Goal: Task Accomplishment & Management: Manage account settings

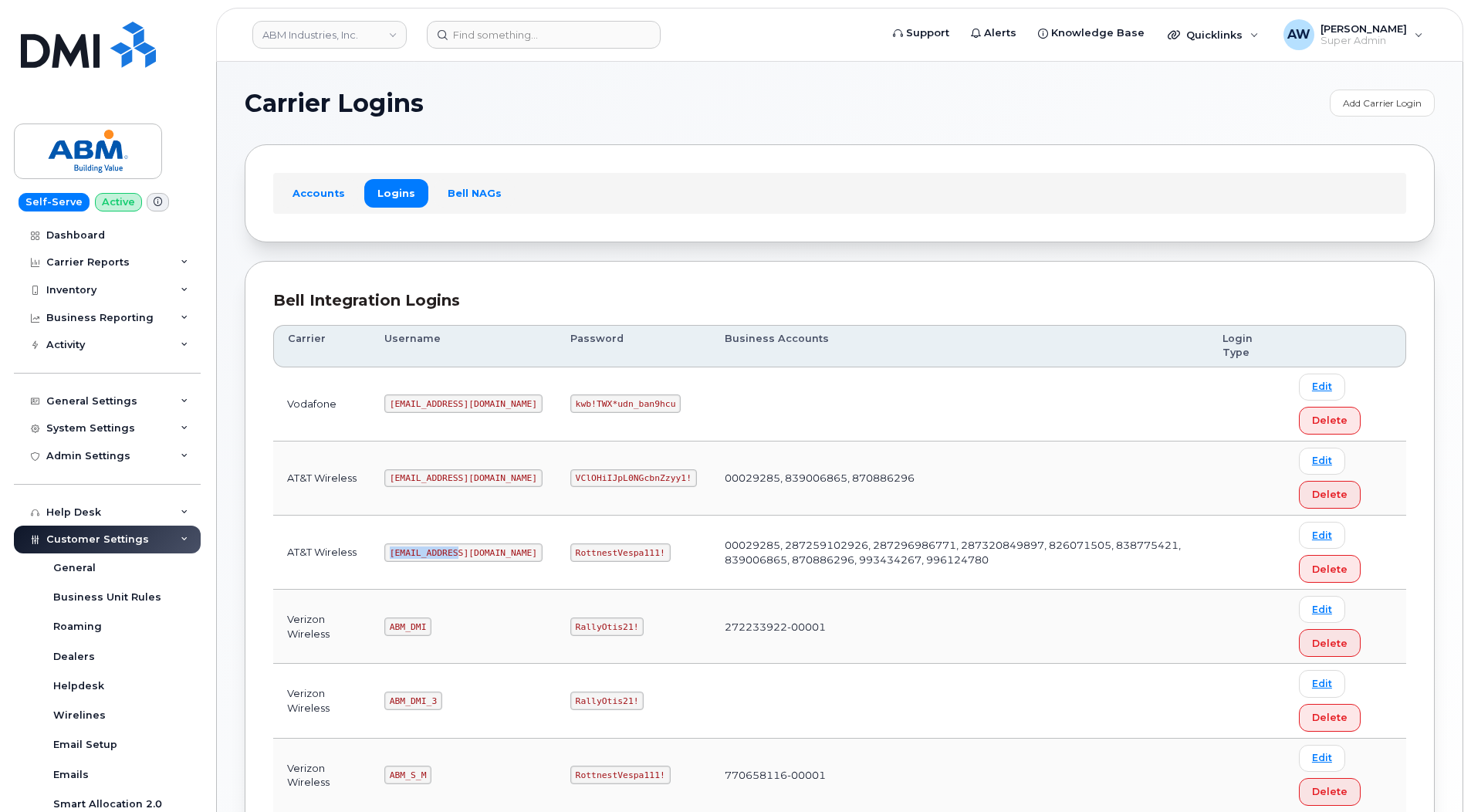
drag, startPoint x: 393, startPoint y: 549, endPoint x: 459, endPoint y: 552, distance: 66.1
click at [459, 552] on code "abm@dminc.com" at bounding box center [464, 553] width 158 height 18
copy code "abm@dminc.com"
drag, startPoint x: 514, startPoint y: 554, endPoint x: 610, endPoint y: 549, distance: 96.1
click at [610, 549] on td "RottnestVespa111!" at bounding box center [633, 552] width 154 height 74
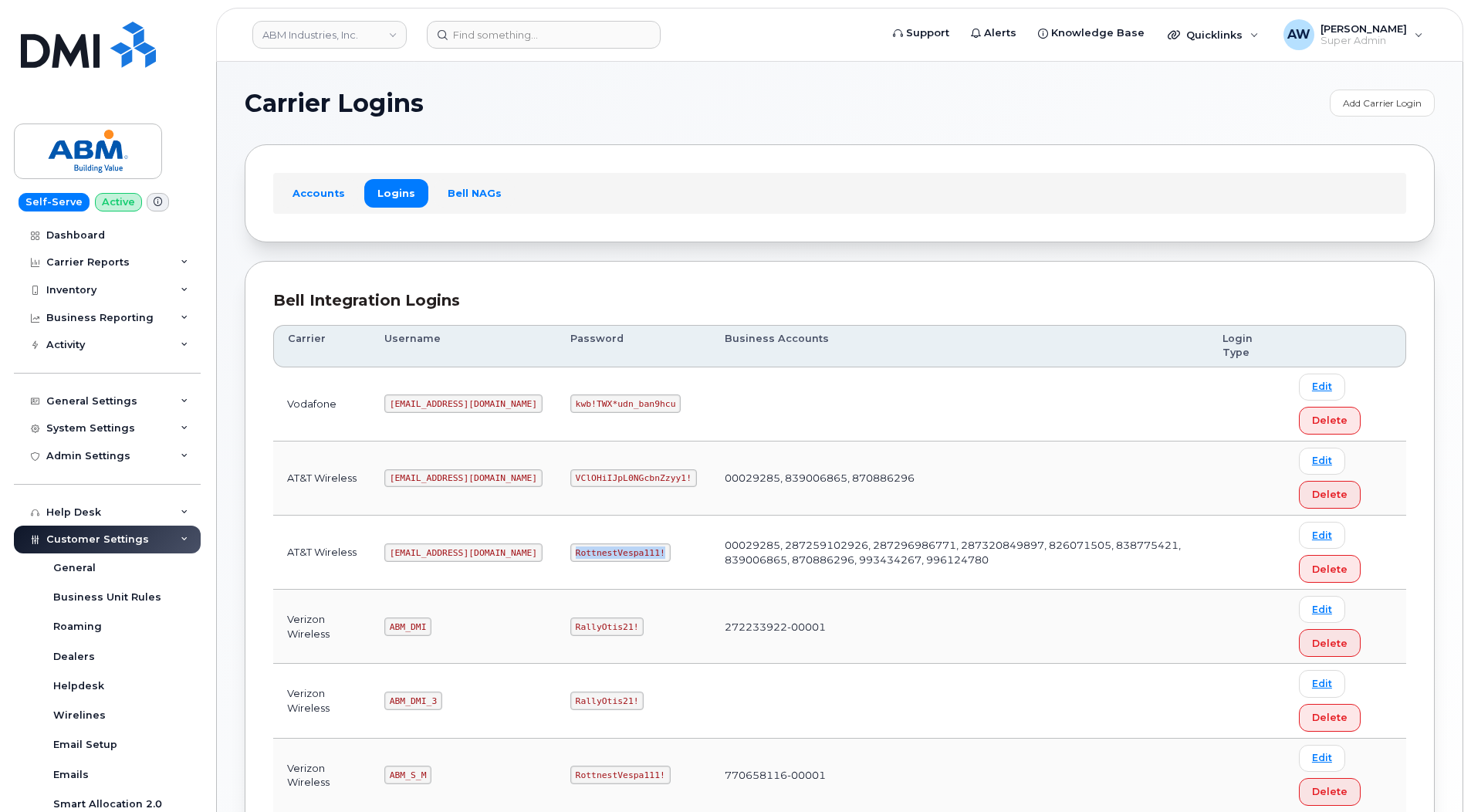
copy code "RottnestVespa111!"
click at [325, 36] on link "ABM Industries, Inc." at bounding box center [329, 34] width 154 height 28
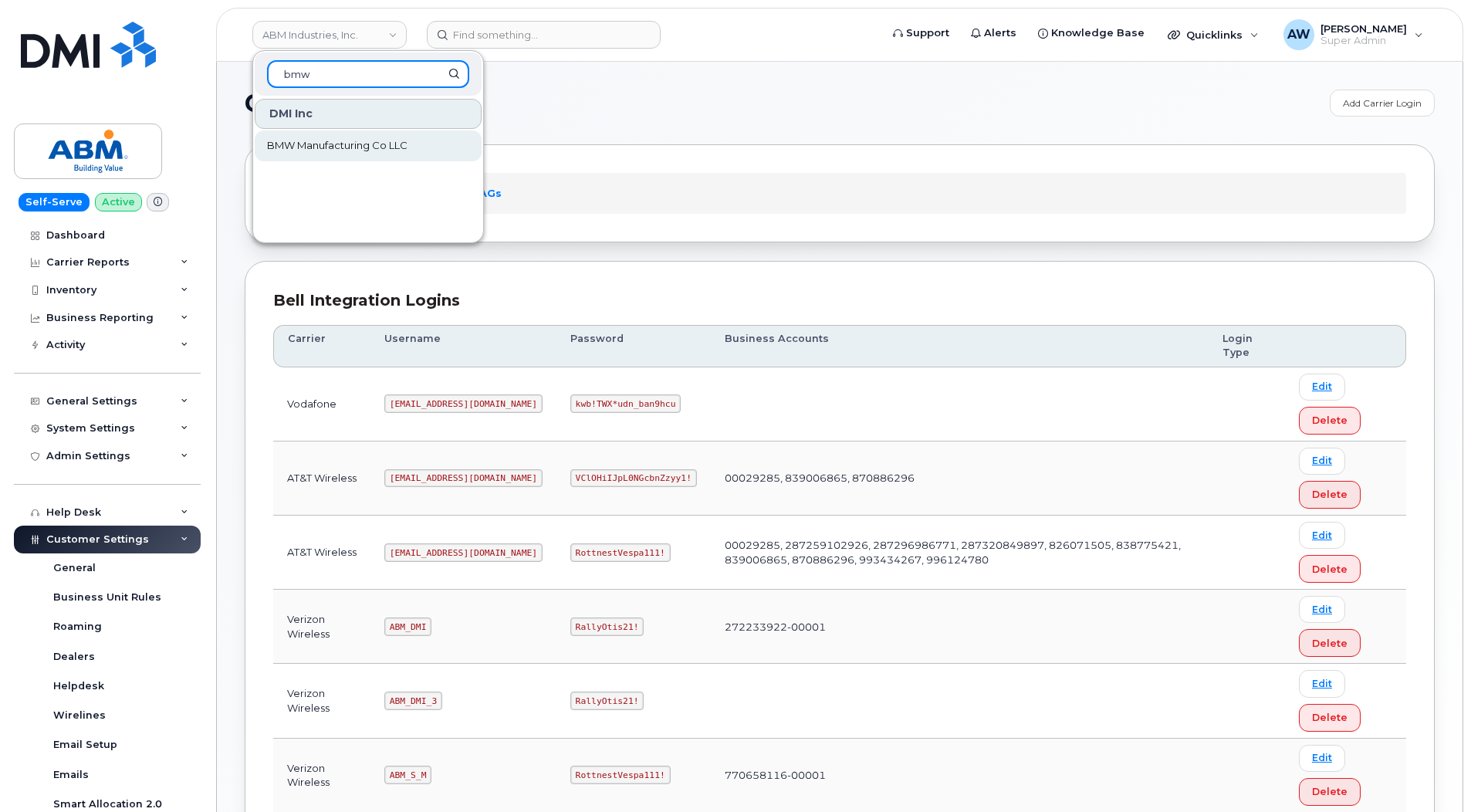
type input "bmw"
click at [365, 141] on span "BMW Manufacturing Co LLC" at bounding box center [337, 146] width 140 height 16
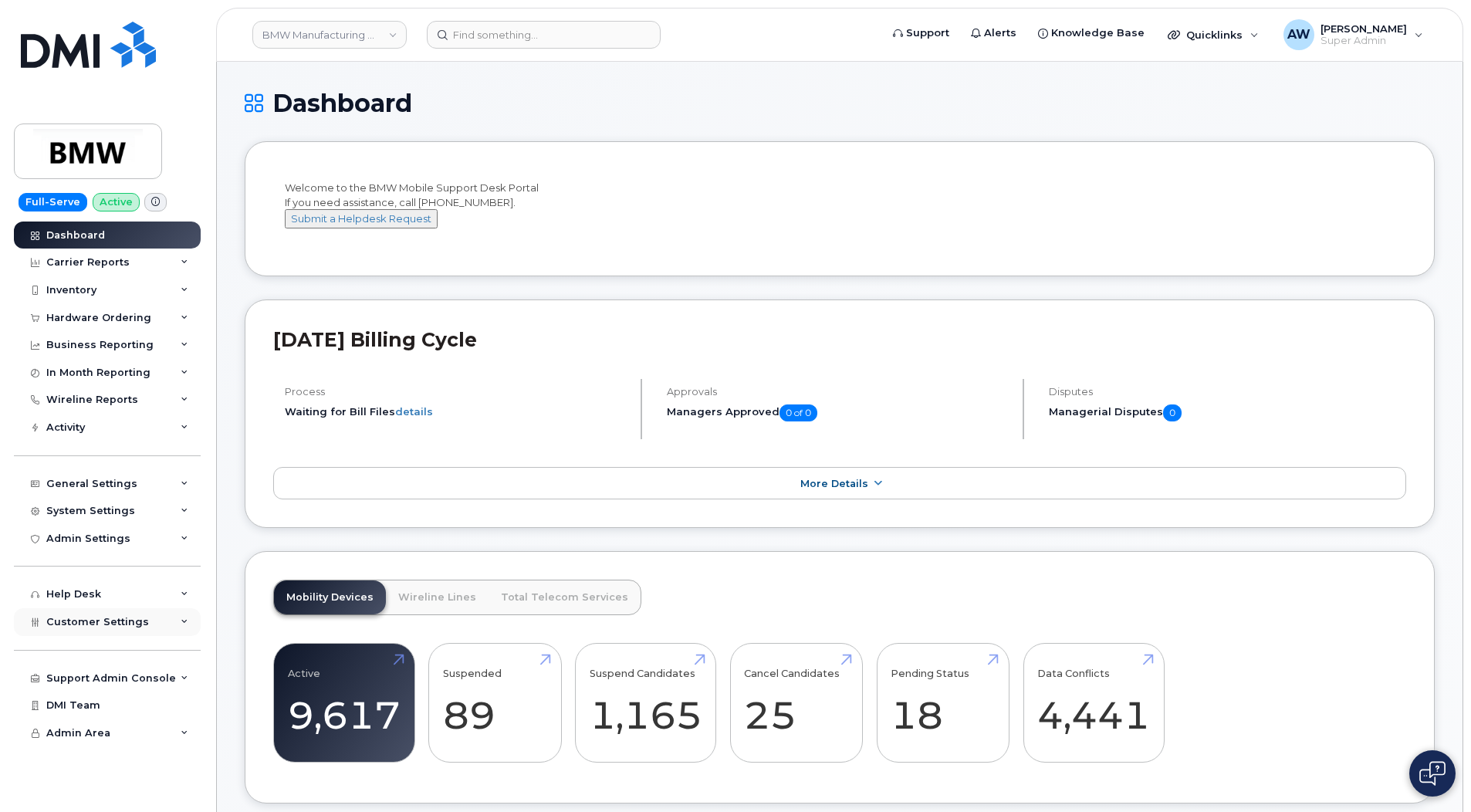
click at [150, 615] on div "Customer Settings" at bounding box center [108, 621] width 187 height 28
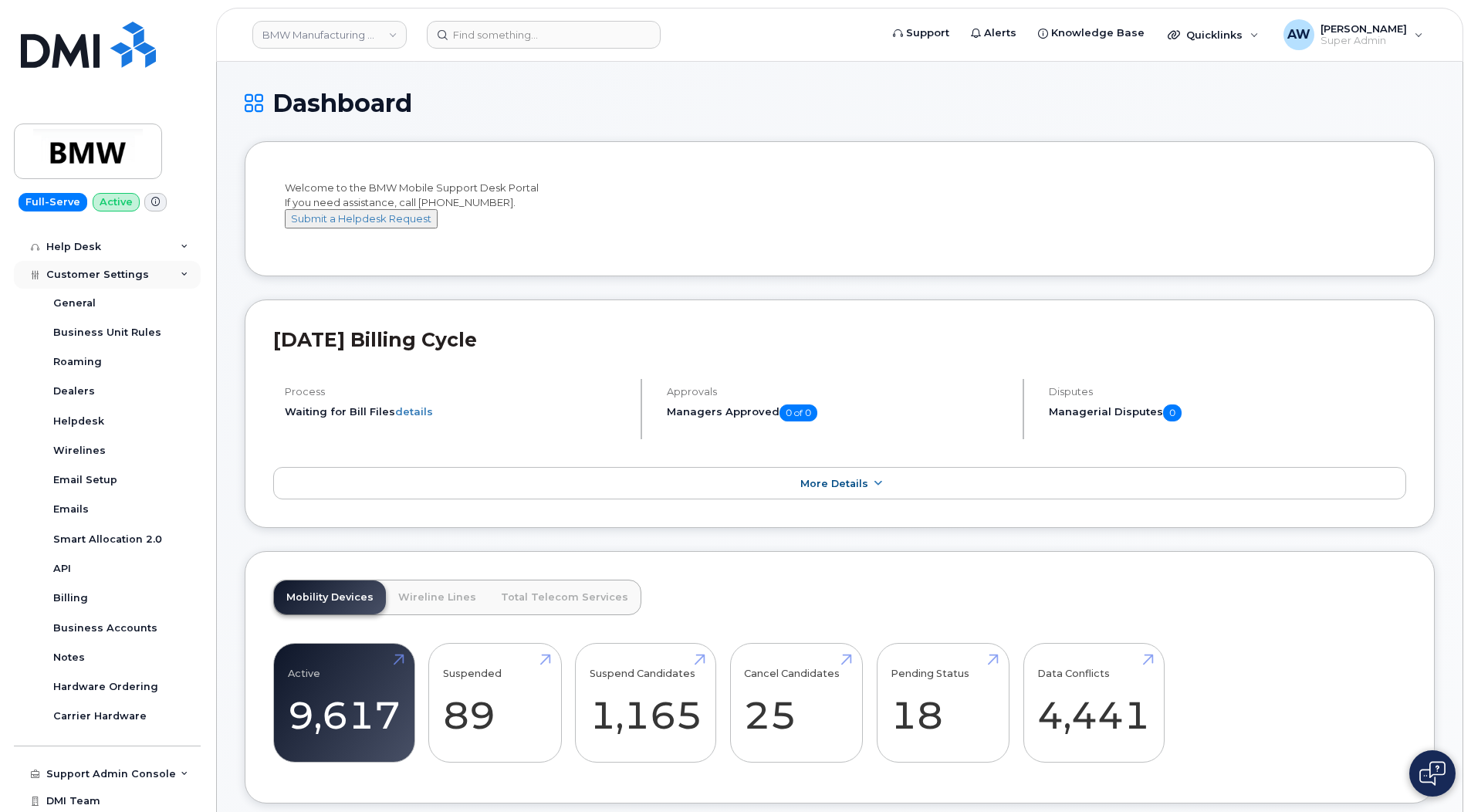
scroll to position [378, 0]
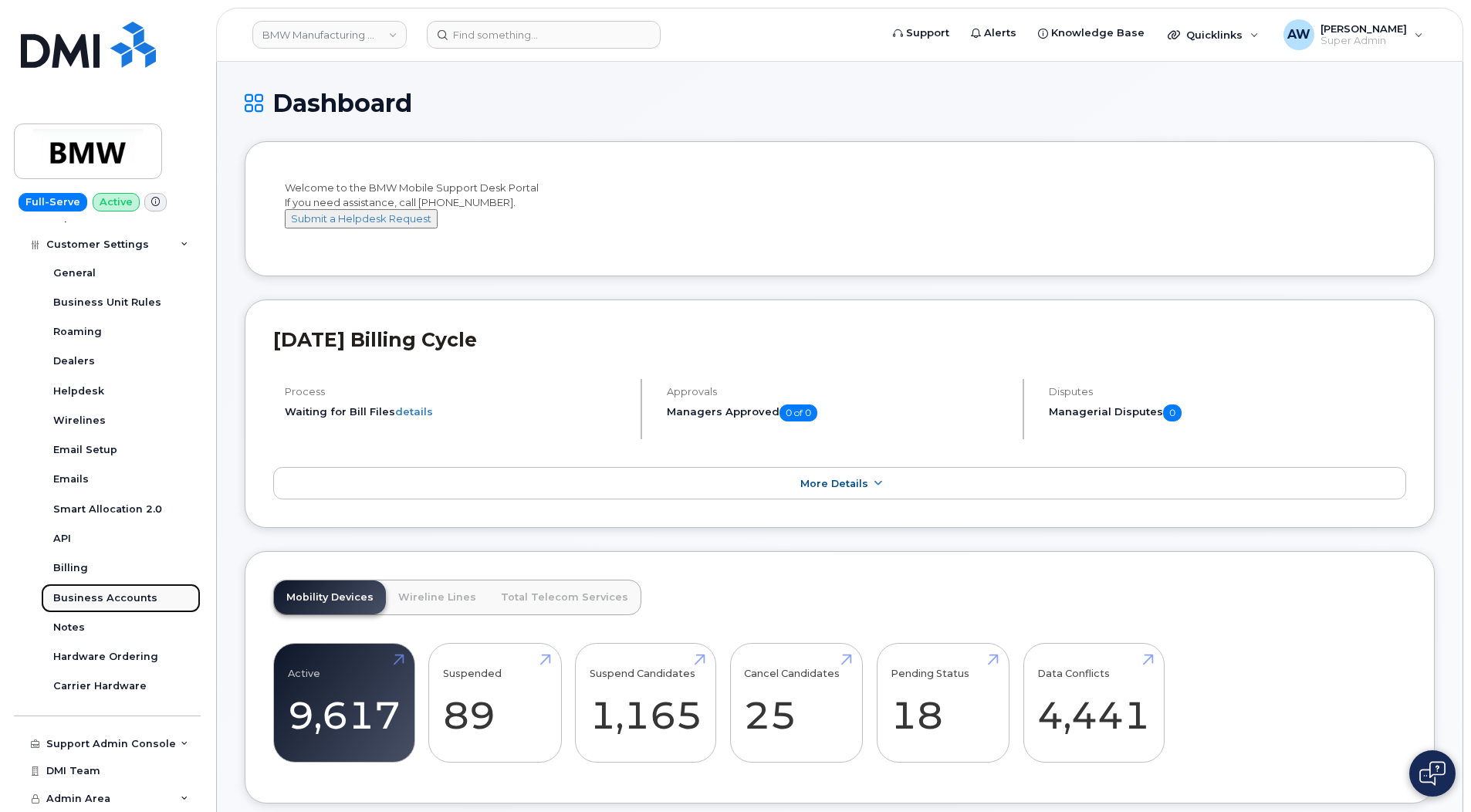
click at [146, 599] on div "Business Accounts" at bounding box center [105, 598] width 104 height 14
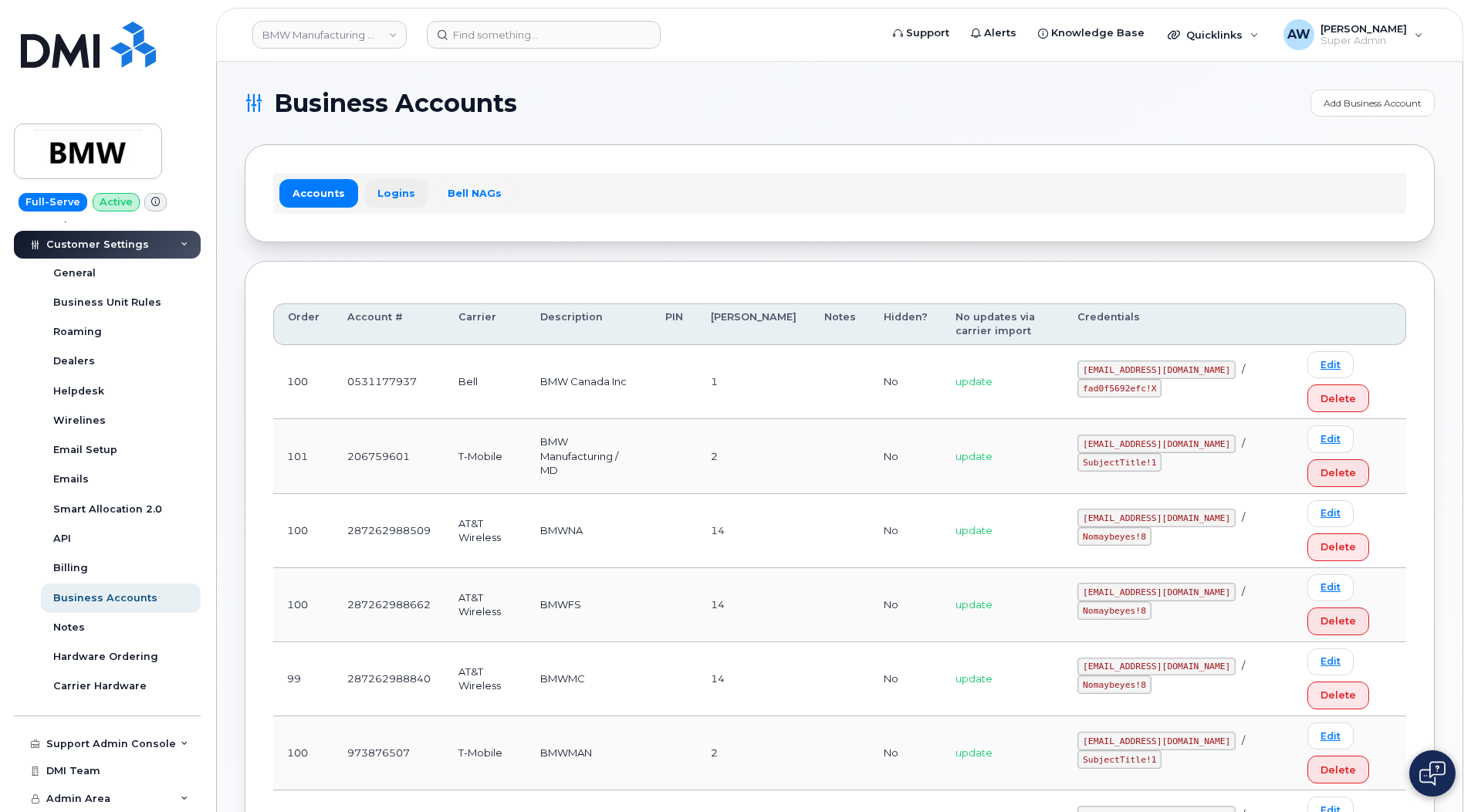
click at [405, 192] on link "Logins" at bounding box center [396, 193] width 64 height 28
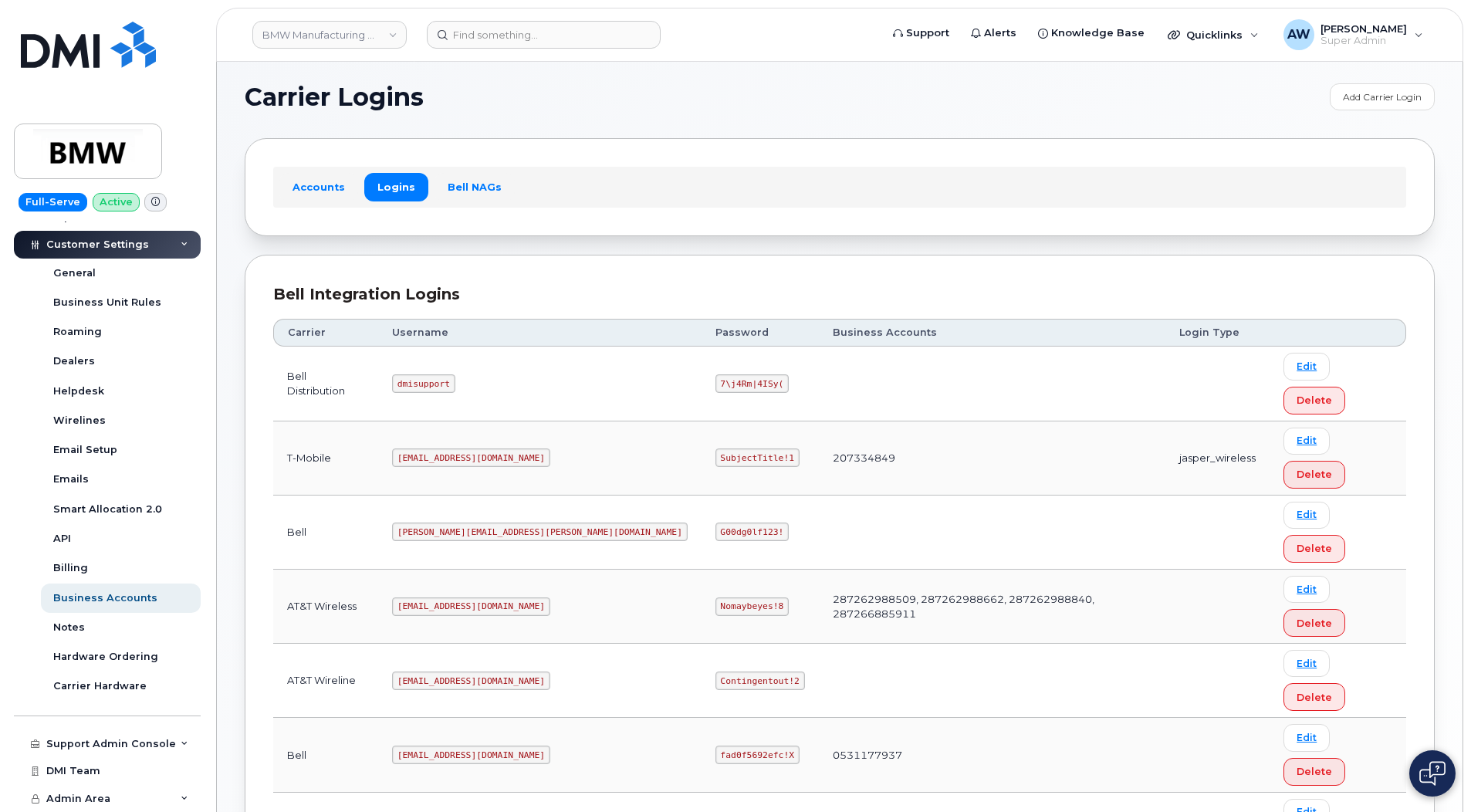
scroll to position [8, 0]
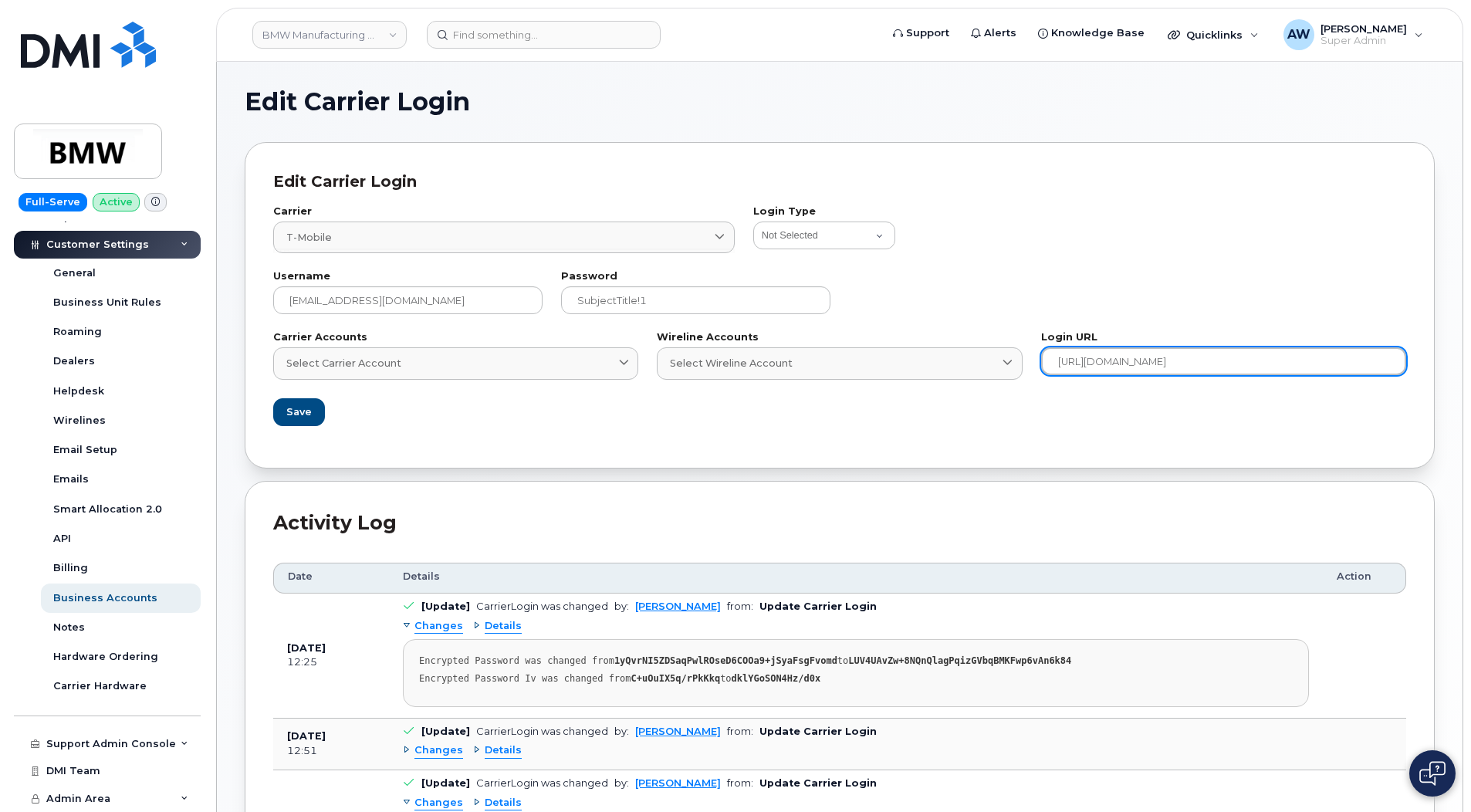
click at [1187, 368] on input "[URL][DOMAIN_NAME]" at bounding box center [1223, 360] width 365 height 28
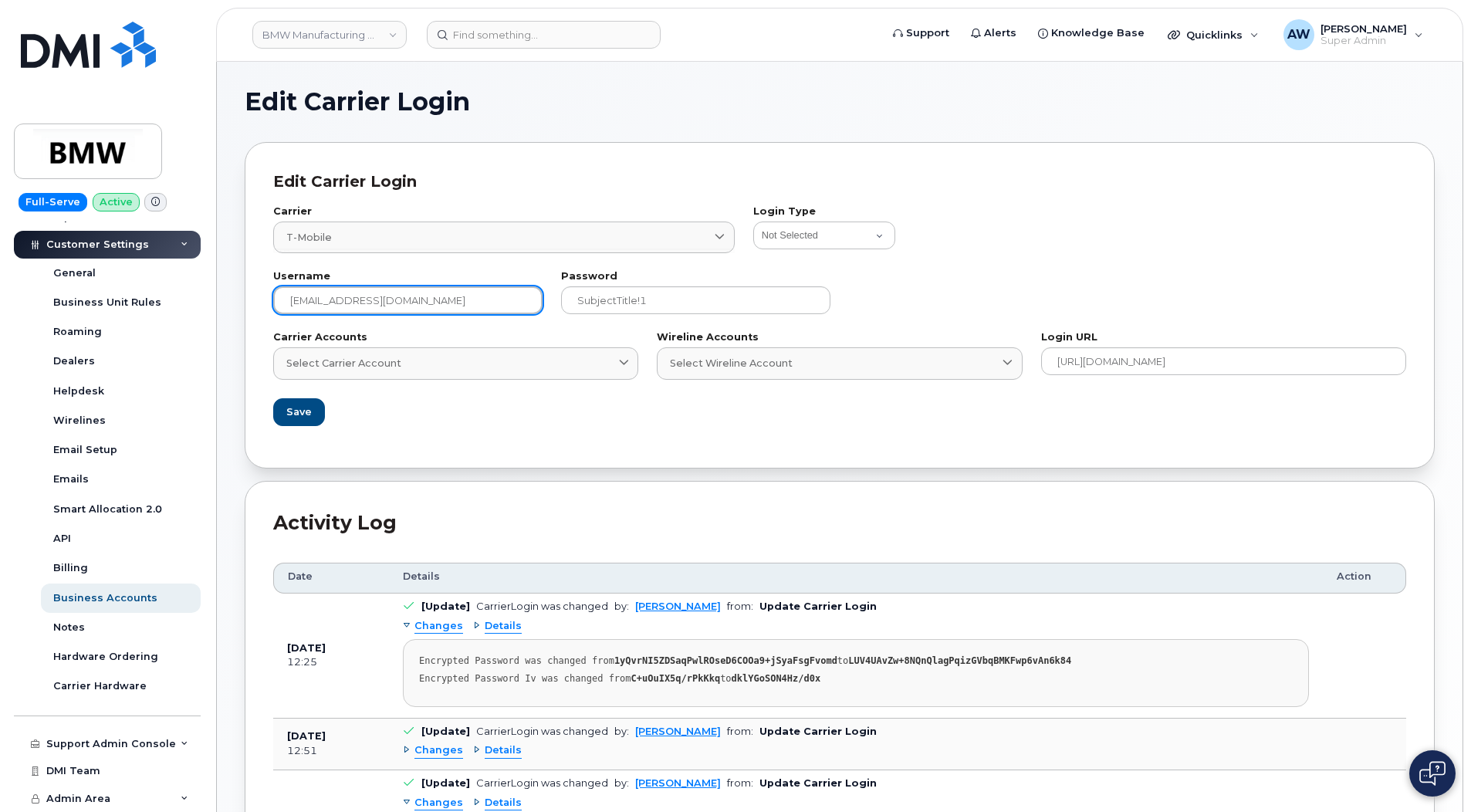
click at [458, 291] on input "[EMAIL_ADDRESS][DOMAIN_NAME]" at bounding box center [408, 299] width 269 height 28
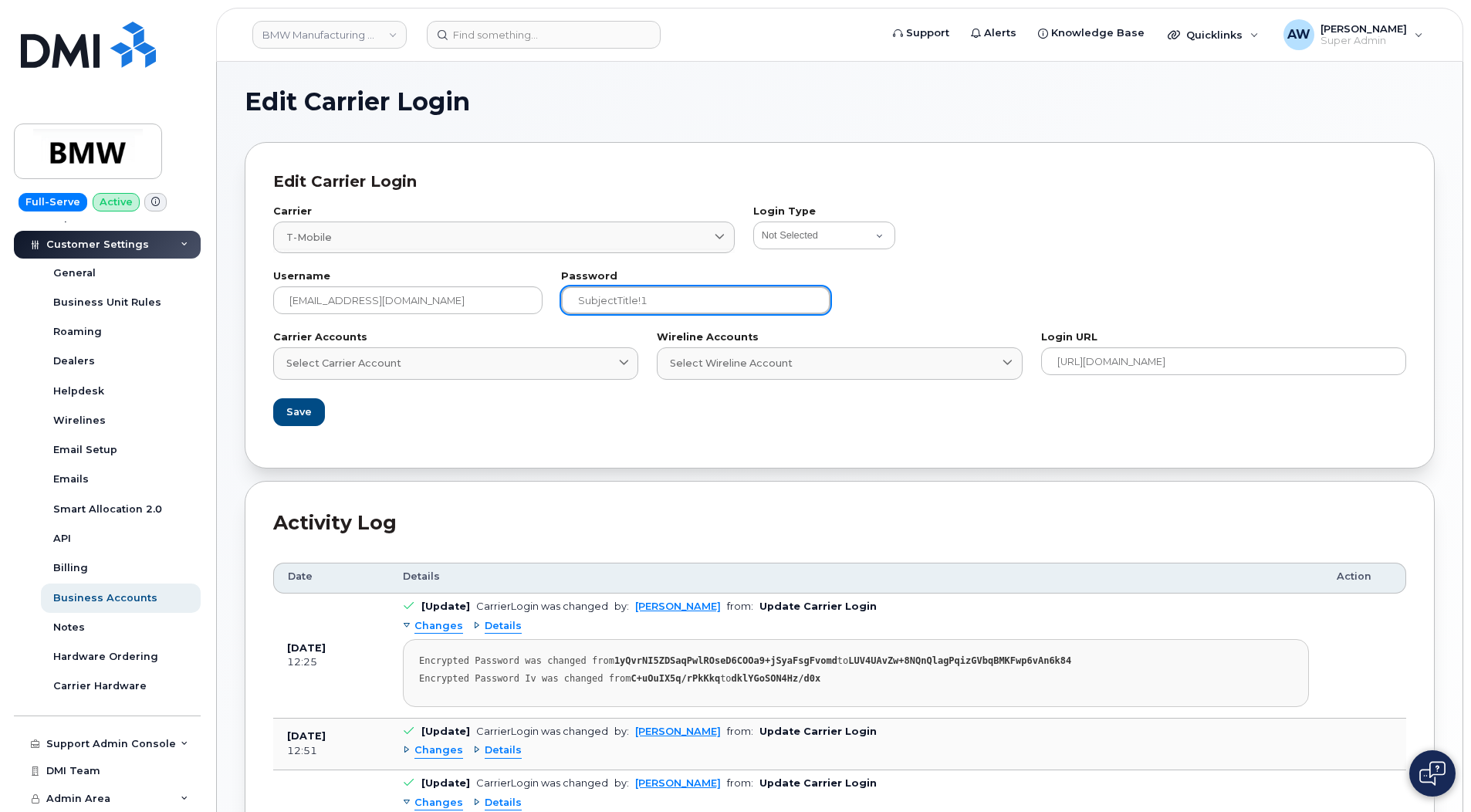
click at [780, 307] on input "SubjectTitle!1" at bounding box center [695, 299] width 269 height 28
click at [108, 240] on span "Customer Settings" at bounding box center [98, 244] width 103 height 12
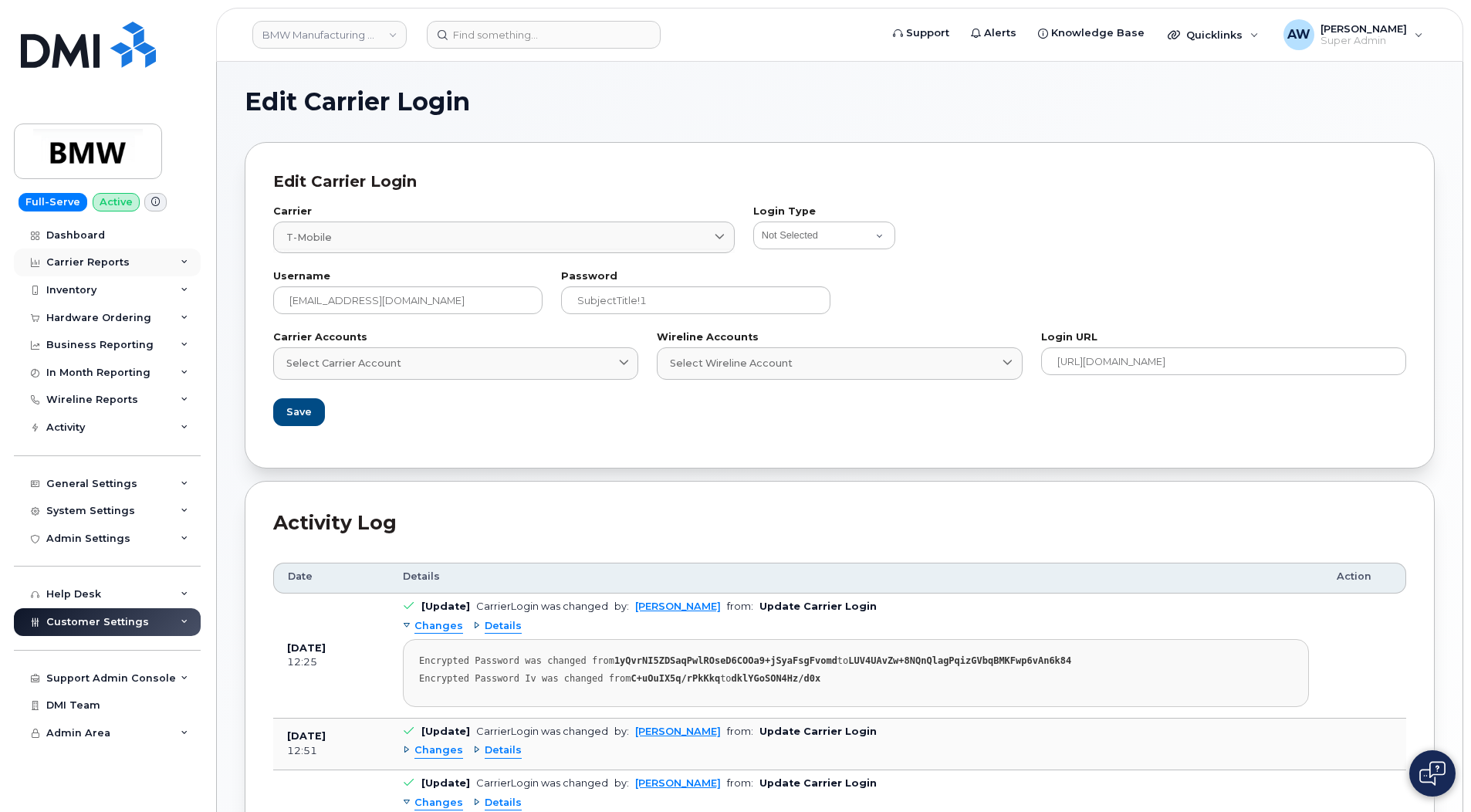
click at [98, 269] on div "Carrier Reports" at bounding box center [108, 262] width 187 height 28
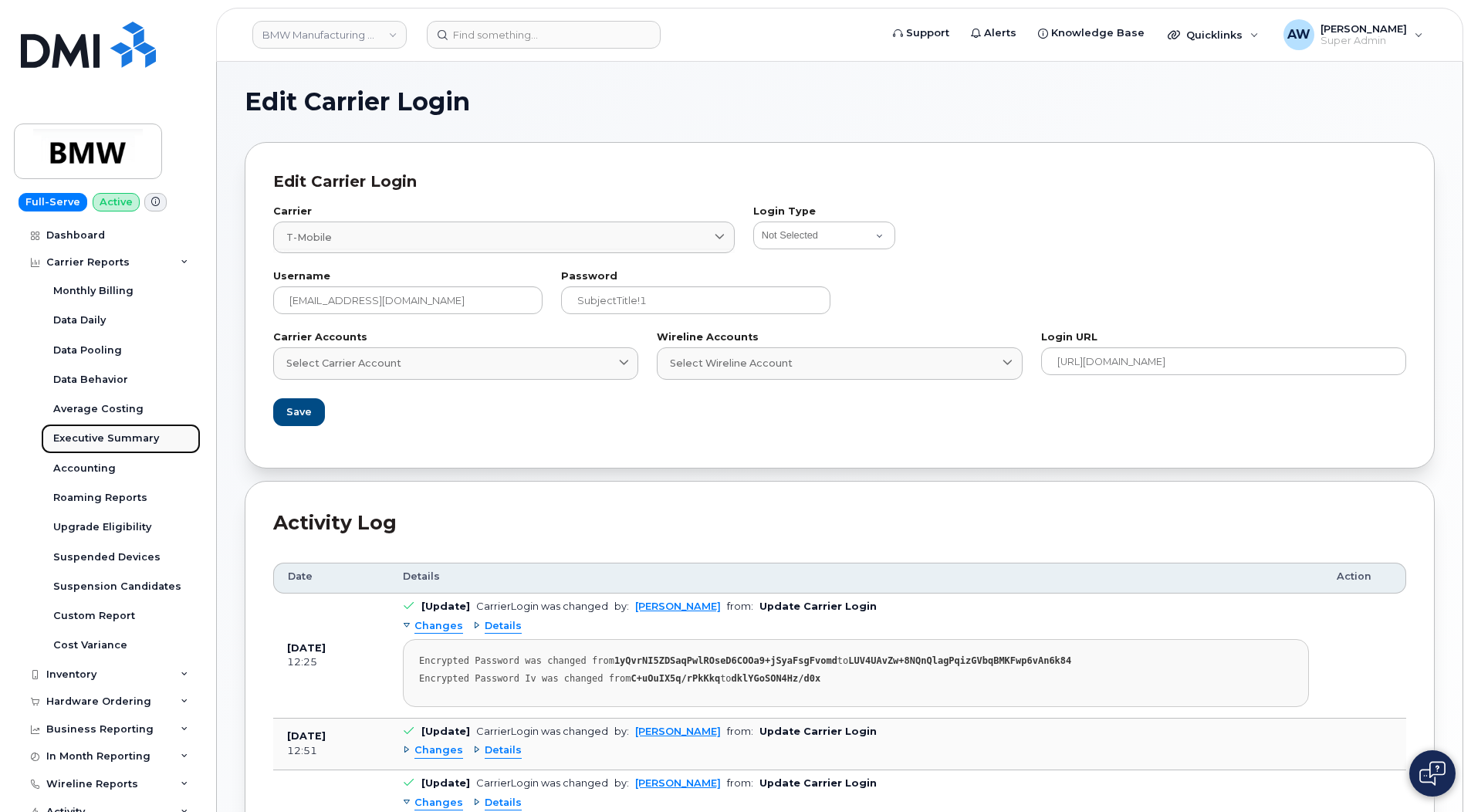
click at [150, 437] on div "Executive Summary" at bounding box center [106, 438] width 106 height 14
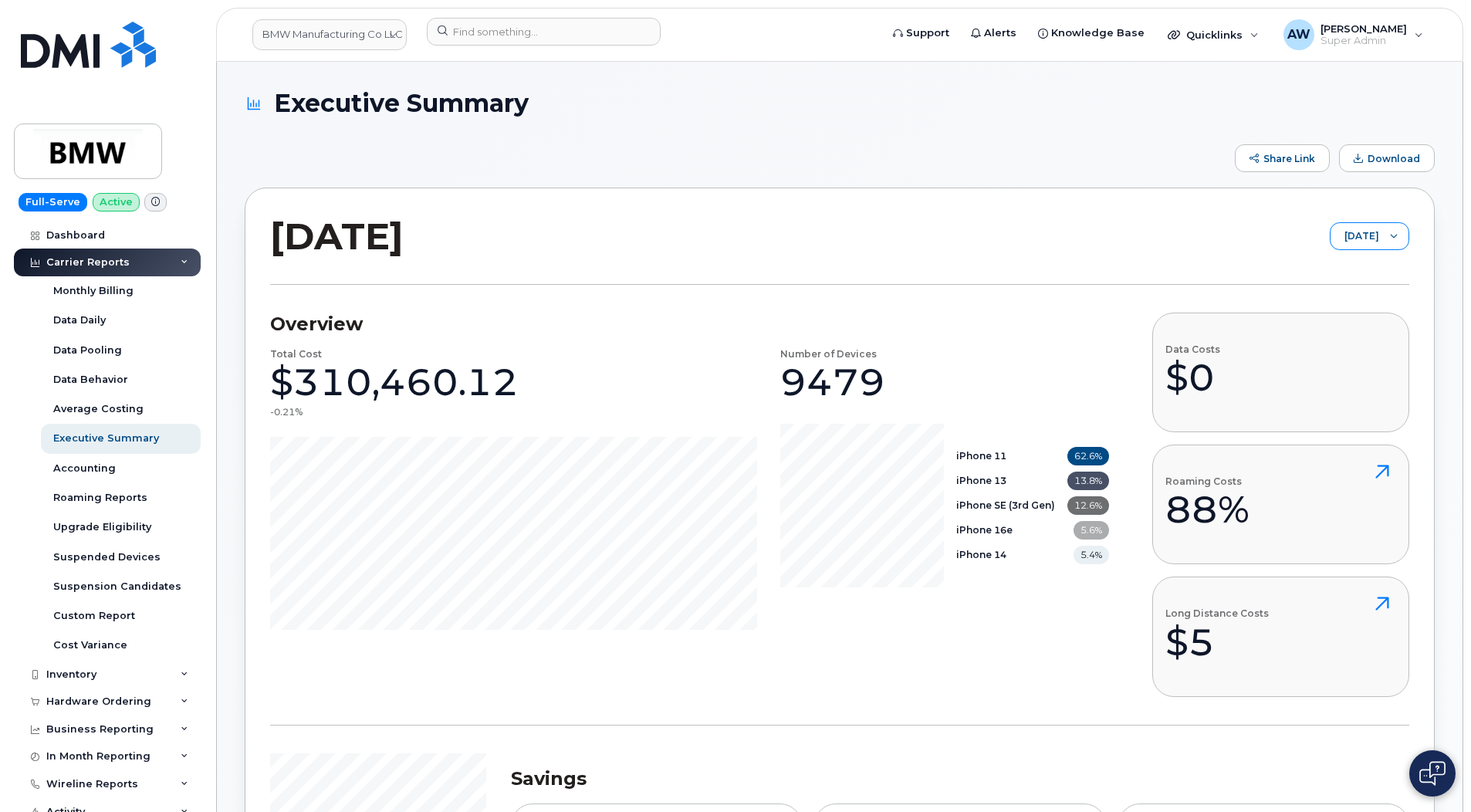
click at [1366, 247] on span "[DATE]" at bounding box center [1354, 236] width 48 height 28
click at [1343, 295] on span "[DATE]" at bounding box center [1334, 297] width 33 height 15
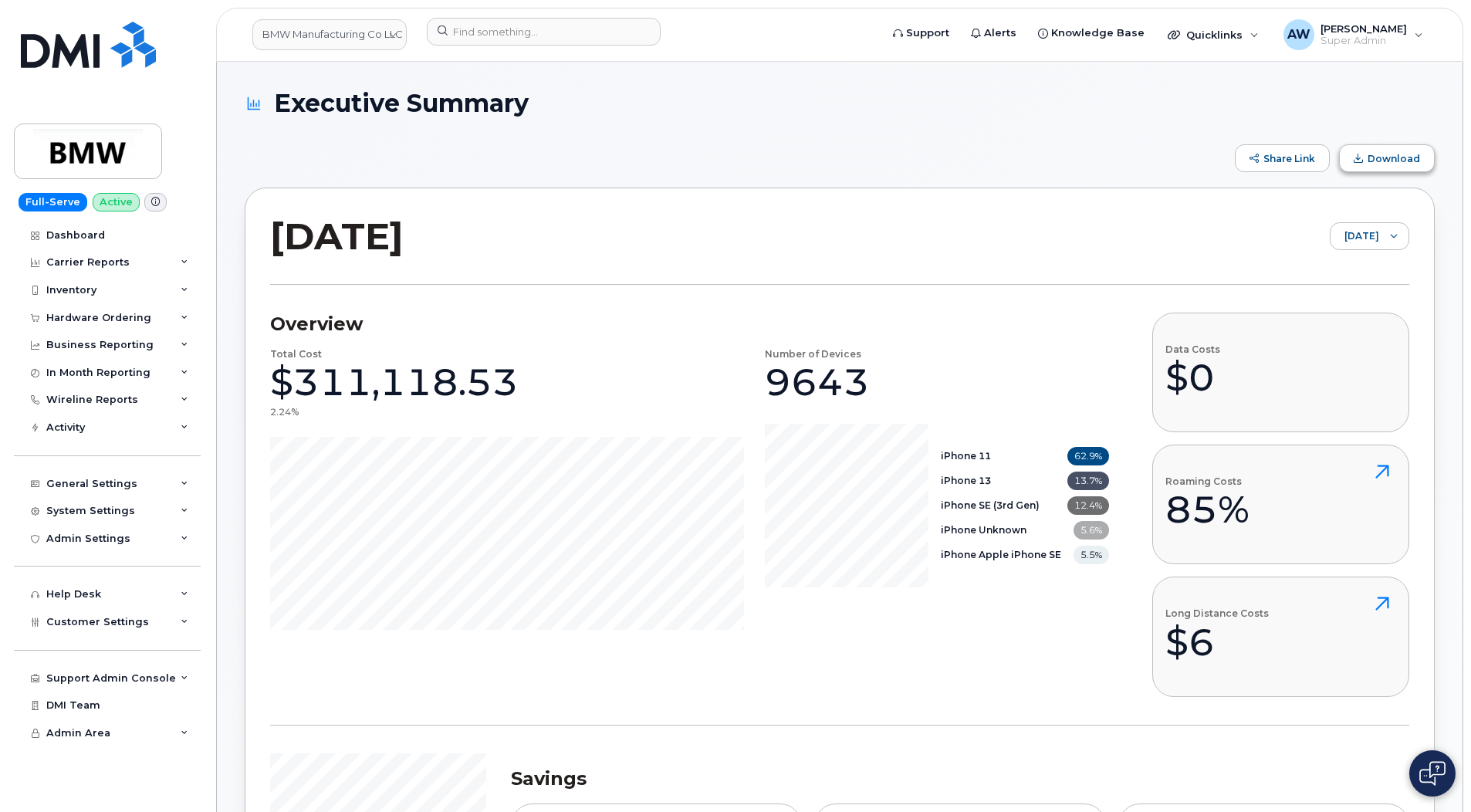
click at [1395, 168] on button "Download" at bounding box center [1387, 158] width 96 height 28
